Goal: Task Accomplishment & Management: Manage account settings

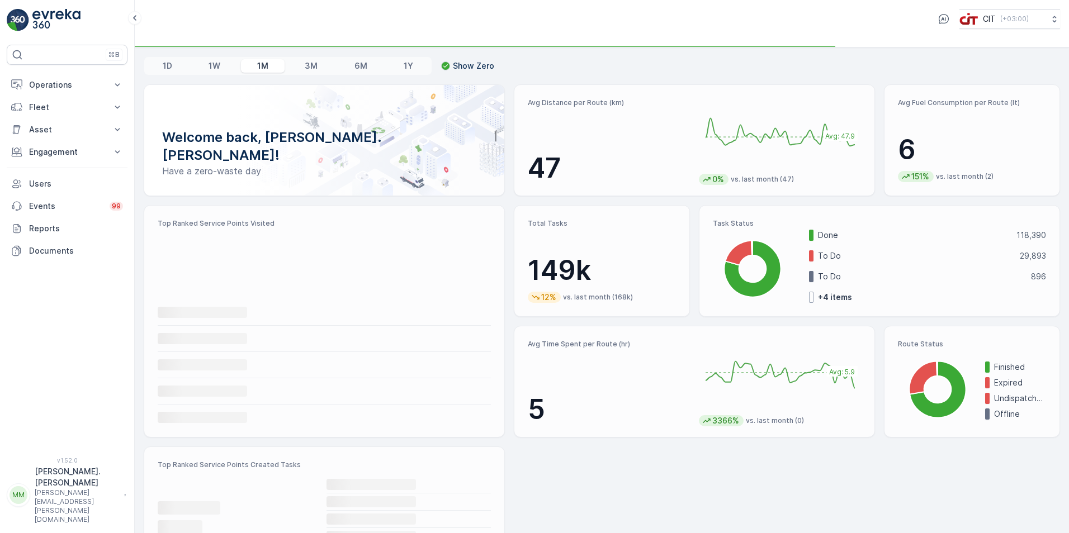
click at [64, 489] on p "[PERSON_NAME].[PERSON_NAME]" at bounding box center [77, 477] width 84 height 22
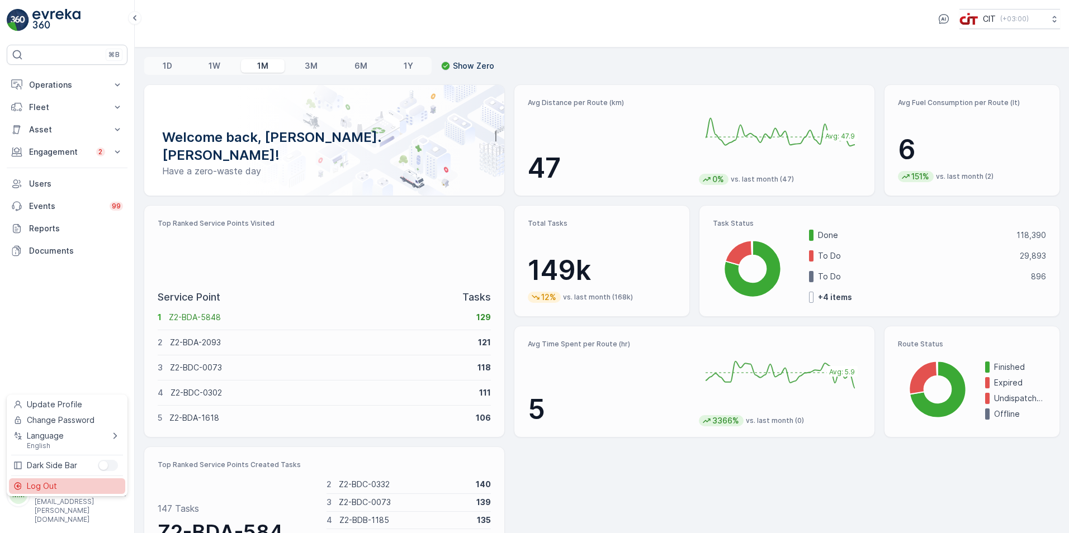
click at [60, 487] on div "Log Out" at bounding box center [67, 487] width 116 height 16
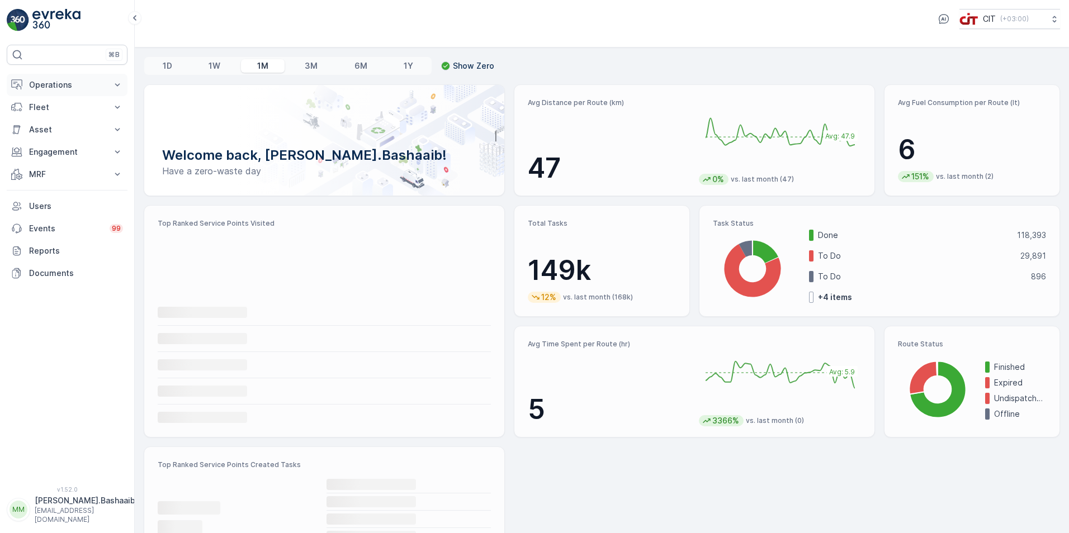
click at [54, 84] on p "Operations" at bounding box center [67, 84] width 76 height 11
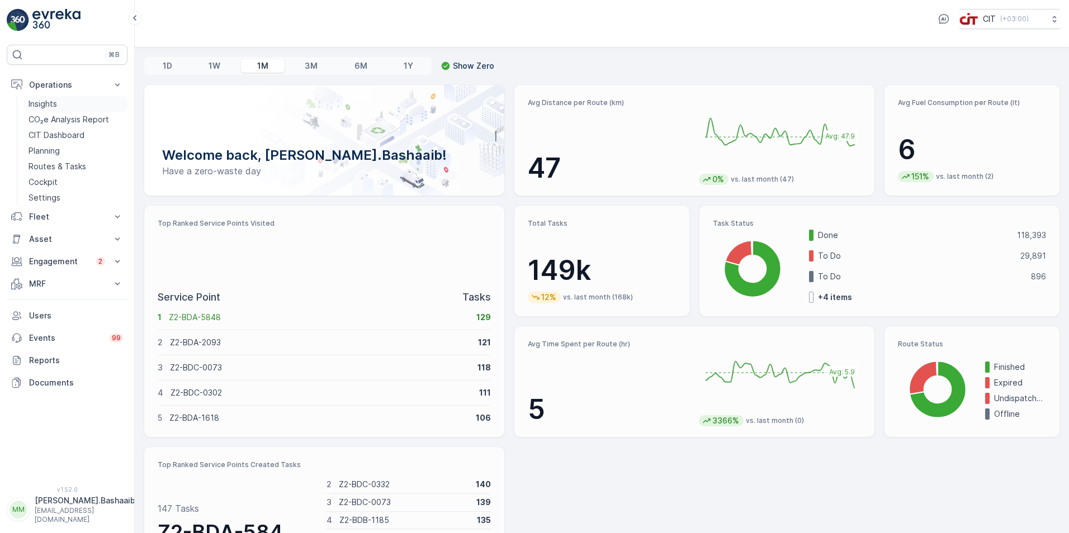
click at [67, 106] on link "Insights" at bounding box center [75, 104] width 103 height 16
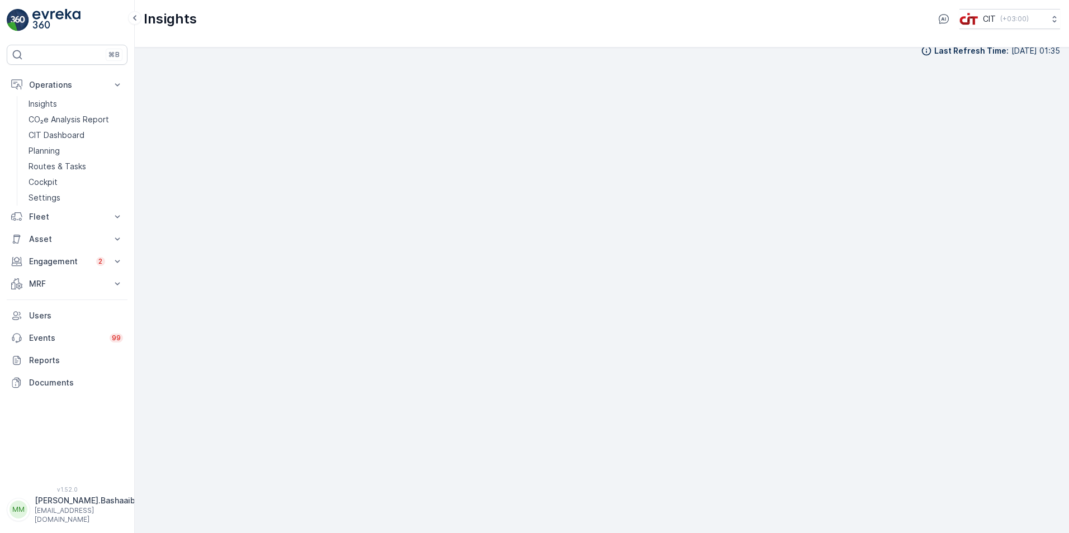
scroll to position [13, 0]
click at [107, 518] on p "mo.bashaaib@citgroupltd.com" at bounding box center [85, 516] width 101 height 18
click at [75, 486] on div "Log Out" at bounding box center [67, 487] width 116 height 16
